Goal: Transaction & Acquisition: Purchase product/service

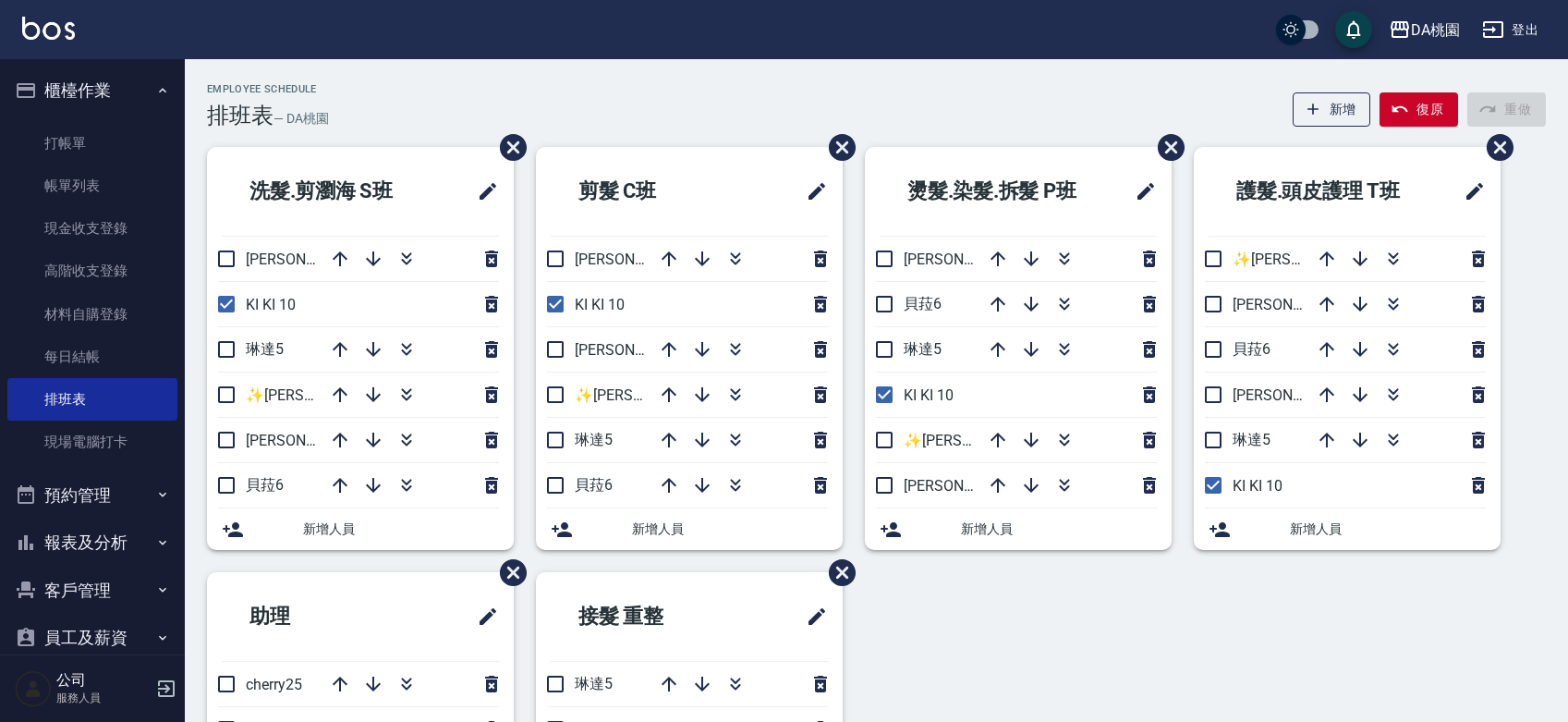
scroll to position [50, 0]
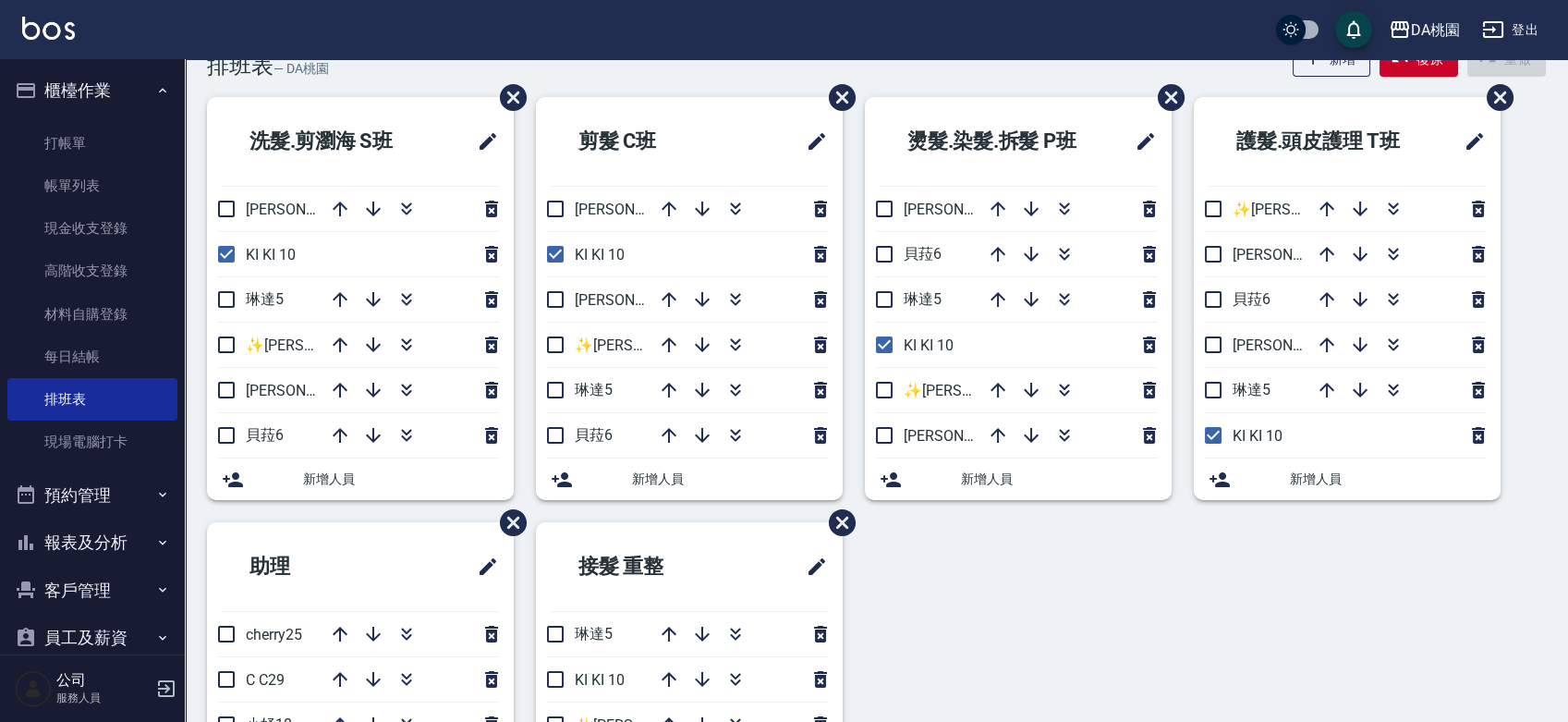
click at [947, 625] on div "洗髮.剪瀏海 S[PERSON_NAME]3 KI KI 10 [PERSON_NAME]5 ✨[PERSON_NAME][PERSON_NAME] ✨16 …" at bounding box center [864, 521] width 1361 height 850
click at [1047, 604] on div "洗髮.剪瀏海 S[PERSON_NAME]3 KI KI 10 [PERSON_NAME]5 ✨[PERSON_NAME][PERSON_NAME] ✨16 …" at bounding box center [864, 521] width 1361 height 850
click at [964, 601] on div "洗髮.剪瀏海 S[PERSON_NAME]3 KI KI 10 [PERSON_NAME]5 ✨[PERSON_NAME][PERSON_NAME] ✨16 …" at bounding box center [864, 521] width 1361 height 850
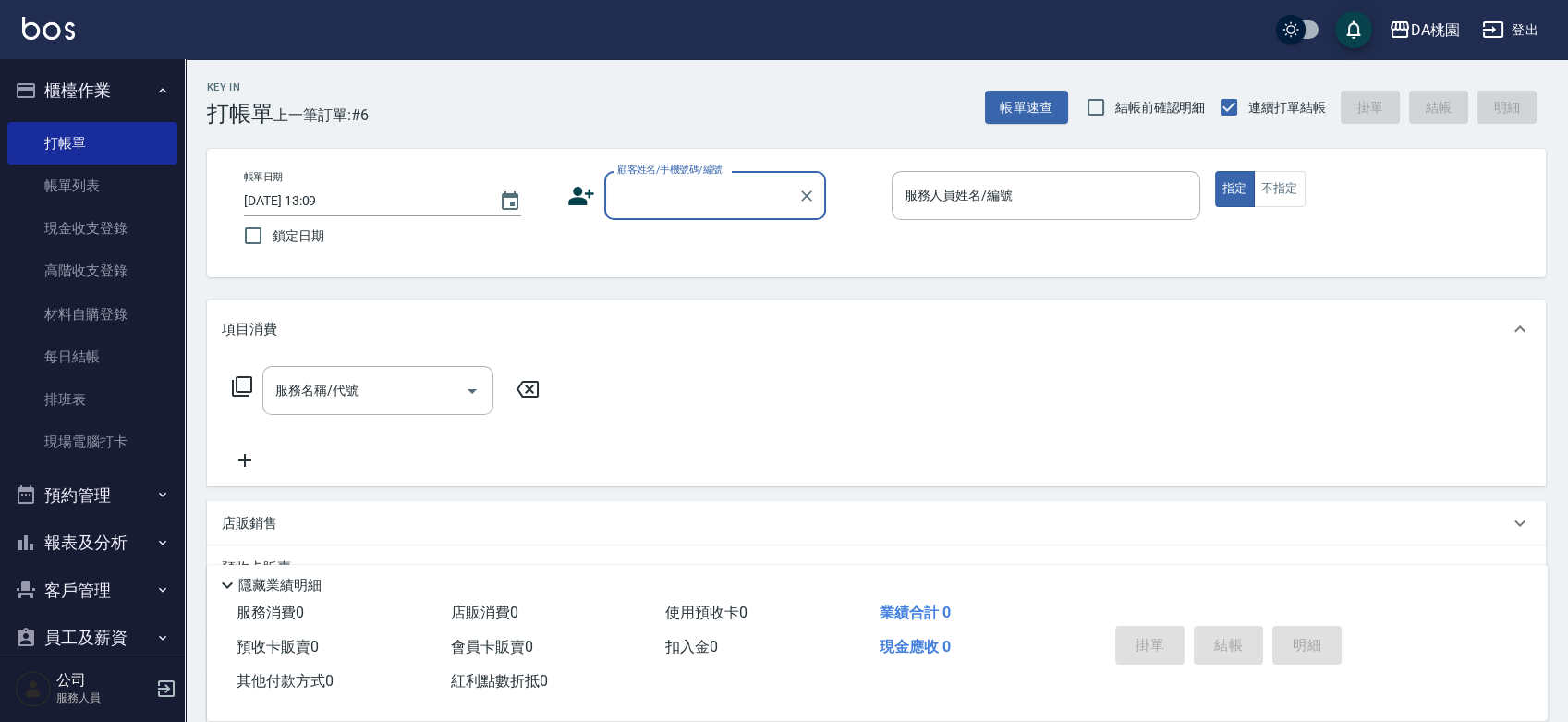
click at [689, 202] on input "顧客姓名/手機號碼/編號" at bounding box center [702, 195] width 178 height 33
type input "公司/公司00040/00040"
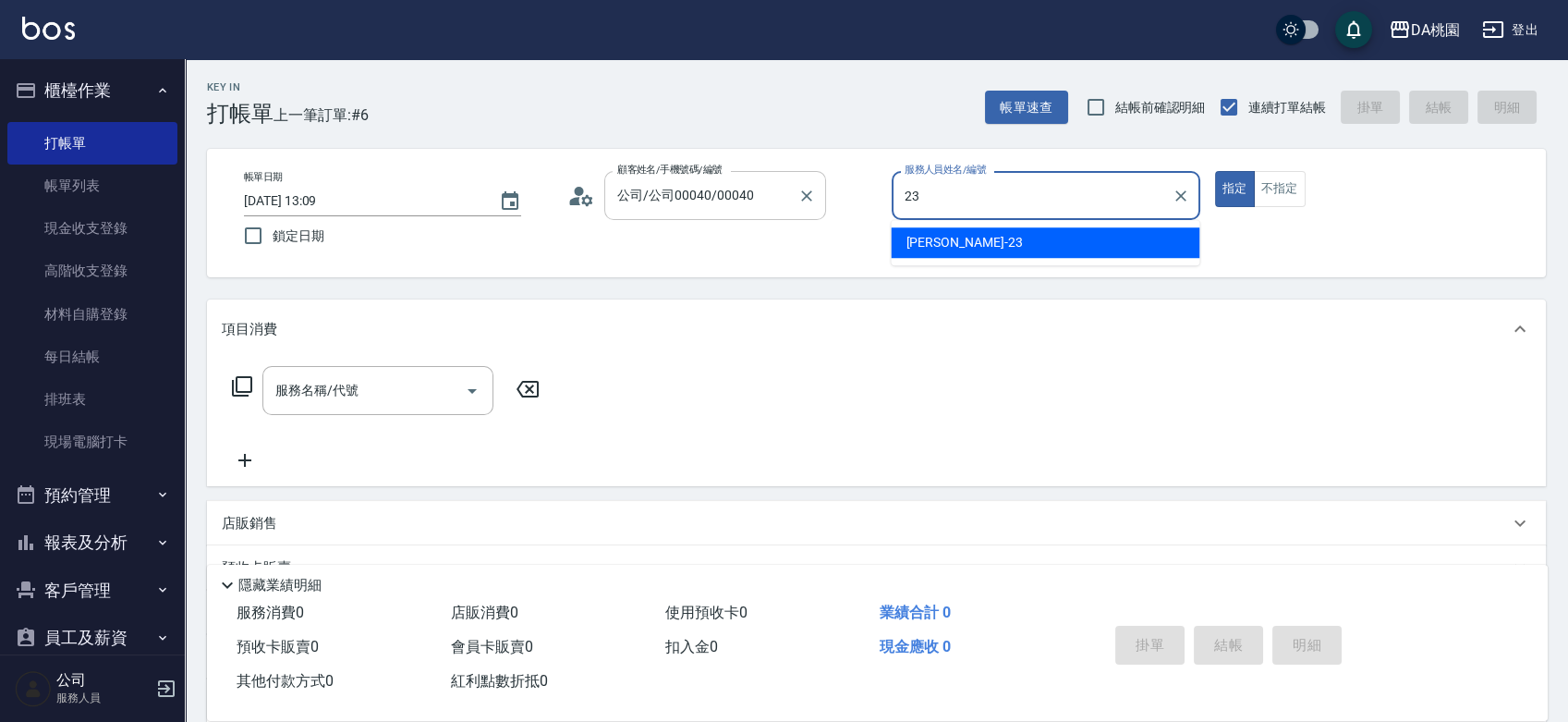
type input "亞瑟 -23"
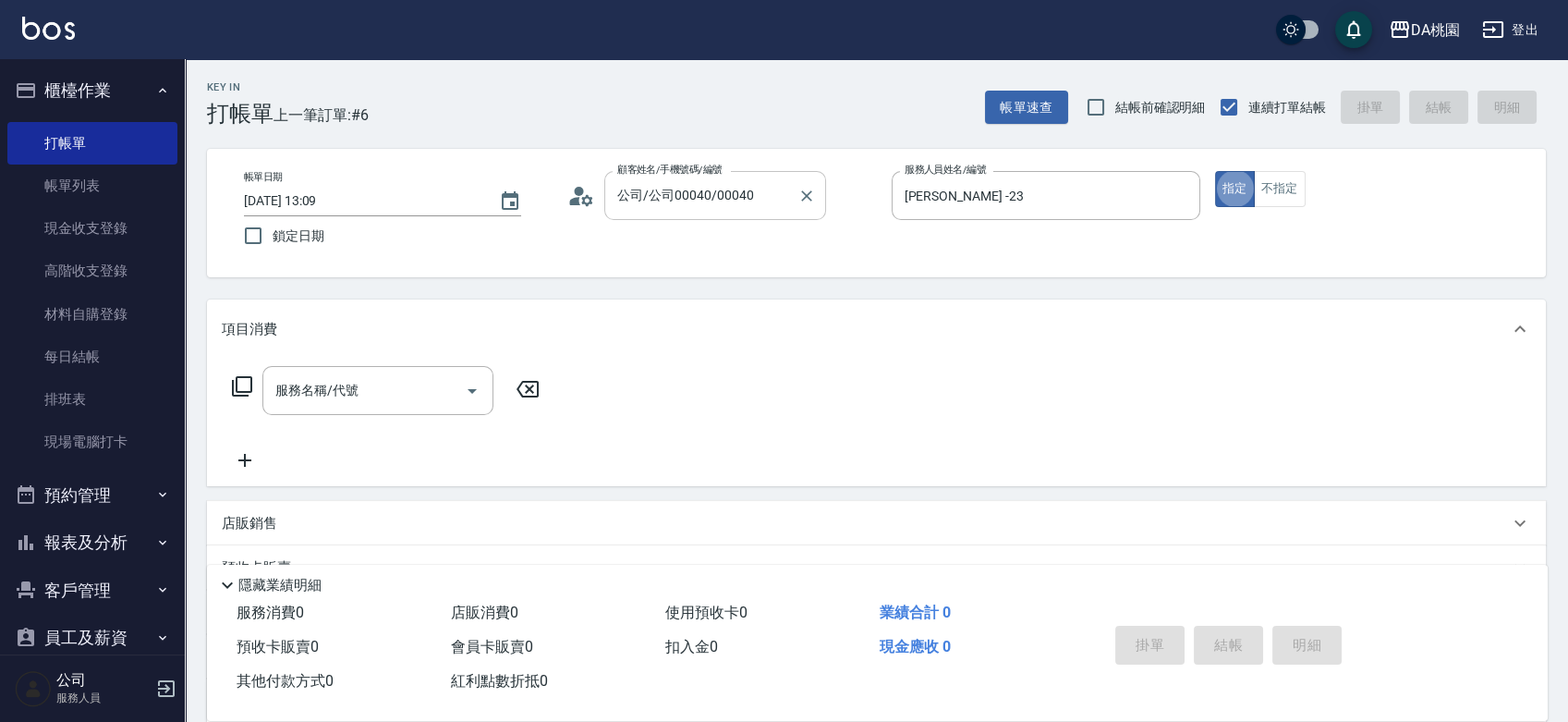
type button "true"
type input "303"
type input "30"
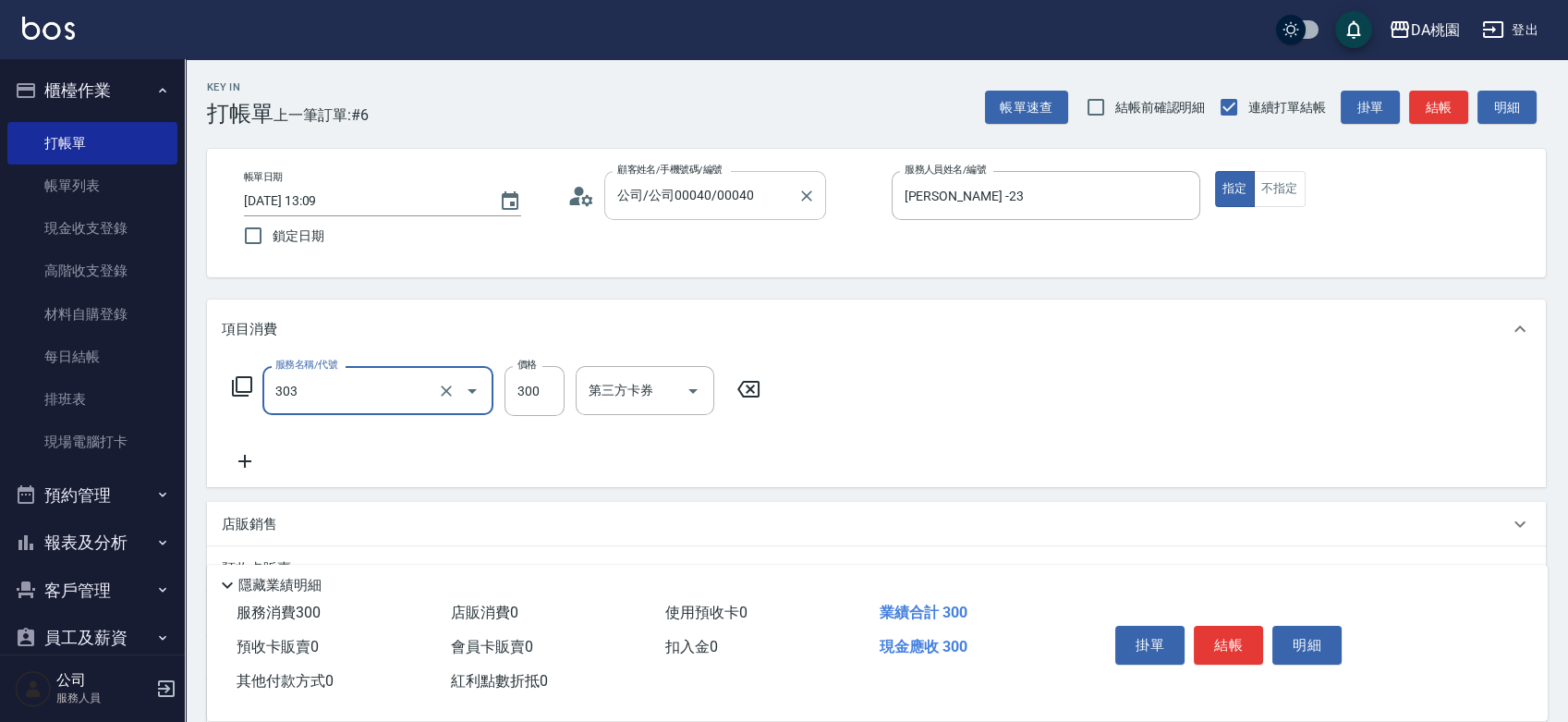
type input "A級剪髮(303)"
click at [1225, 634] on button "結帳" at bounding box center [1229, 645] width 69 height 39
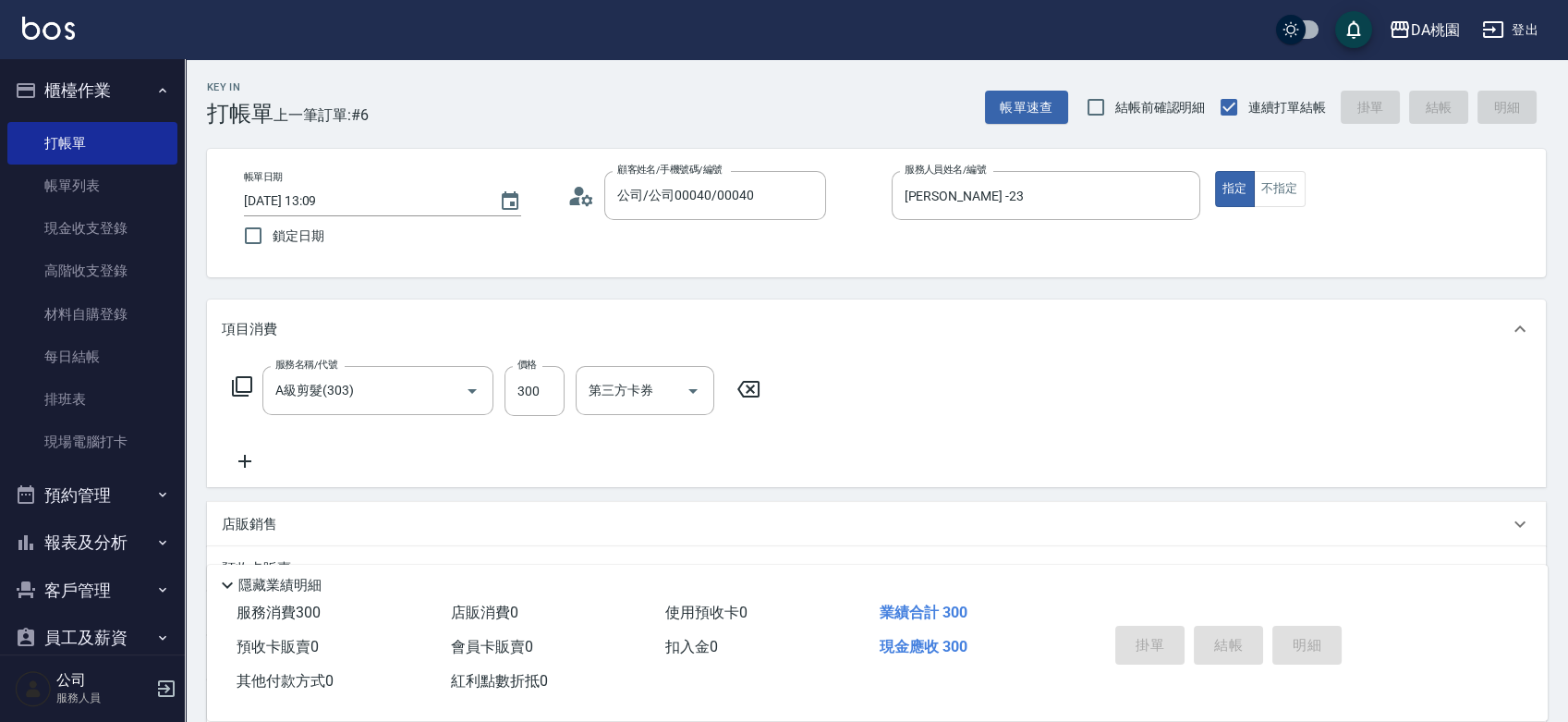
type input "2025/10/08 14:23"
type input "0"
